Goal: Task Accomplishment & Management: Use online tool/utility

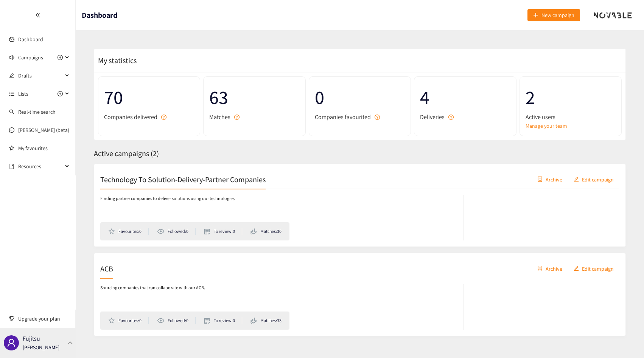
click at [48, 341] on div "Fujitsu [PERSON_NAME]" at bounding box center [41, 343] width 37 height 11
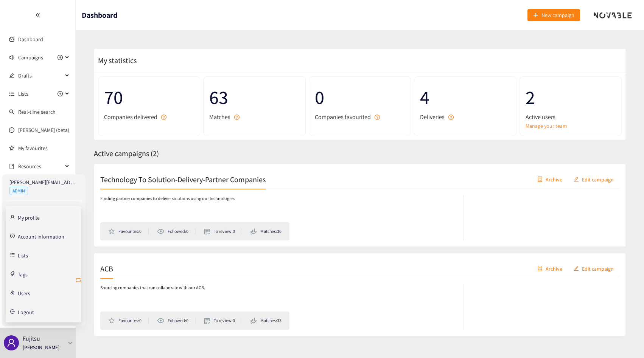
click at [78, 282] on icon "retweet" at bounding box center [78, 280] width 6 height 6
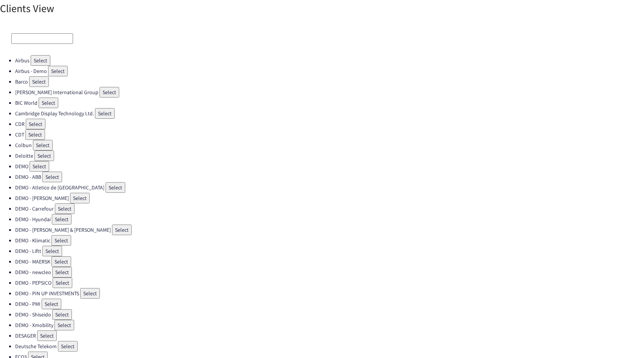
click at [54, 38] on input at bounding box center [42, 38] width 62 height 11
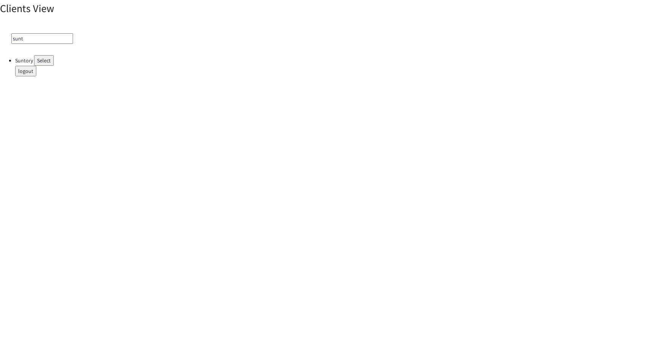
type input "sunt"
click at [48, 57] on button "Select" at bounding box center [44, 60] width 20 height 11
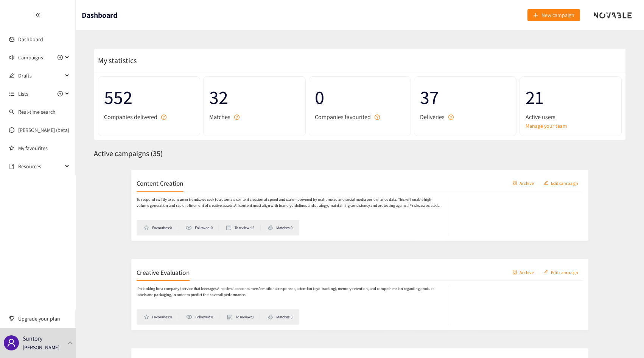
click at [174, 258] on div "Creative Evaluation Archive Edit campaign I'm looking for a company/ service th…" at bounding box center [360, 294] width 532 height 83
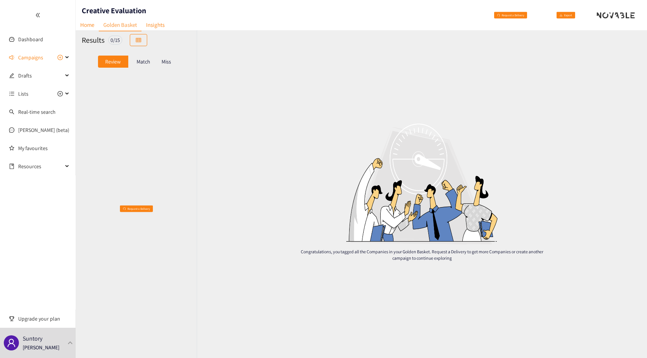
click at [143, 56] on div "Match" at bounding box center [143, 62] width 30 height 12
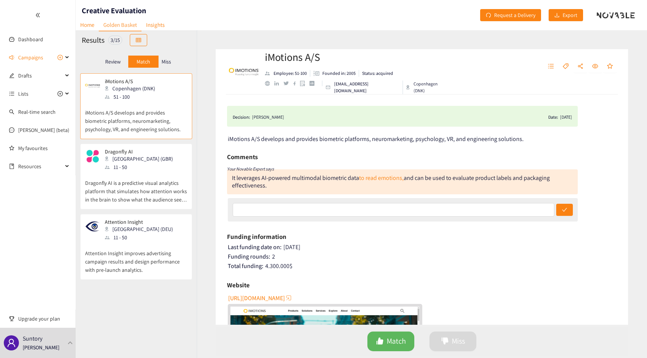
click at [170, 56] on div "Miss" at bounding box center [167, 62] width 16 height 12
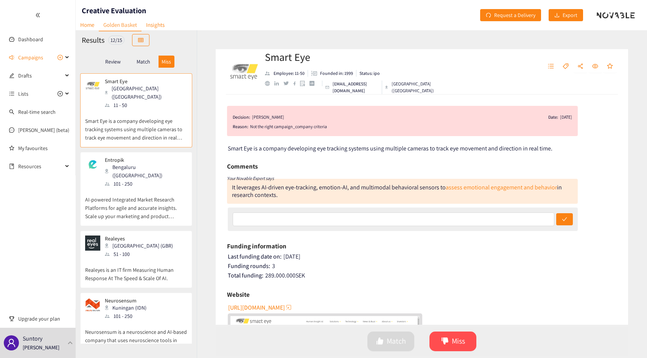
click at [150, 61] on div "Match" at bounding box center [143, 62] width 30 height 12
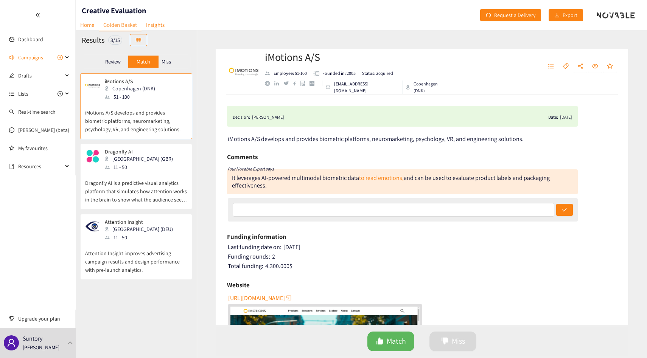
click at [115, 65] on div "Review" at bounding box center [113, 62] width 30 height 12
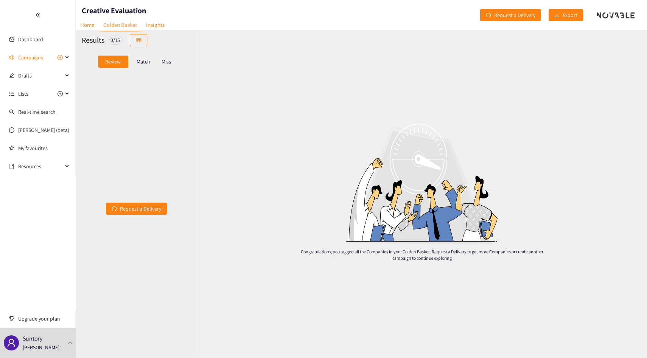
click at [144, 67] on div "Match" at bounding box center [143, 62] width 30 height 12
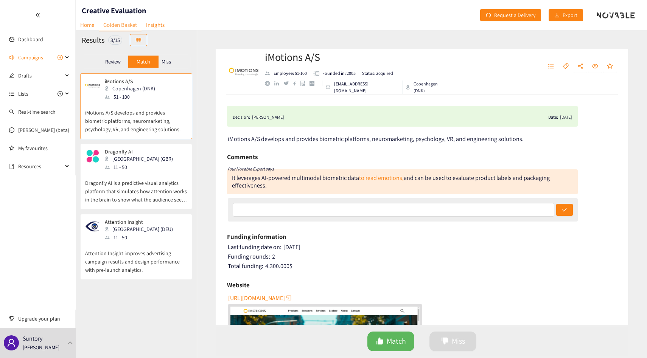
click at [262, 115] on div "[PERSON_NAME]" at bounding box center [268, 118] width 32 height 8
drag, startPoint x: 262, startPoint y: 115, endPoint x: 272, endPoint y: 115, distance: 9.5
click at [272, 115] on div "[PERSON_NAME]" at bounding box center [268, 118] width 32 height 8
copy div "[PERSON_NAME]"
click at [163, 65] on div "Miss" at bounding box center [167, 62] width 16 height 12
